Goal: Task Accomplishment & Management: Manage account settings

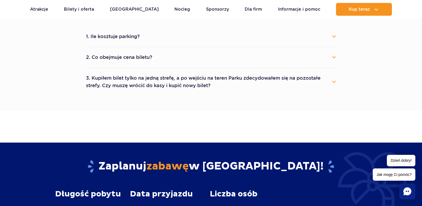
scroll to position [266, 0]
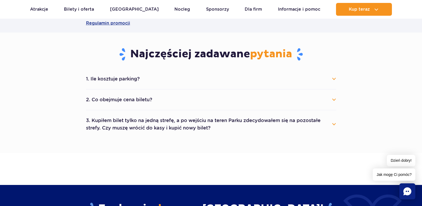
click at [166, 100] on button "2. Co obejmuje cena biletu?" at bounding box center [211, 100] width 250 height 12
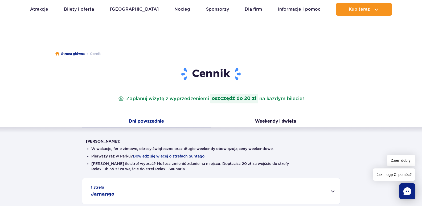
scroll to position [0, 0]
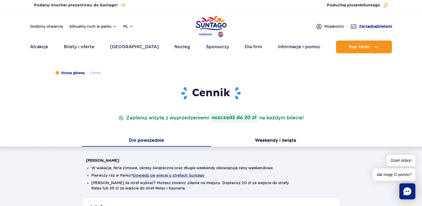
click at [361, 26] on span "Zarządzaj biletami" at bounding box center [375, 26] width 33 height 5
